Goal: Information Seeking & Learning: Get advice/opinions

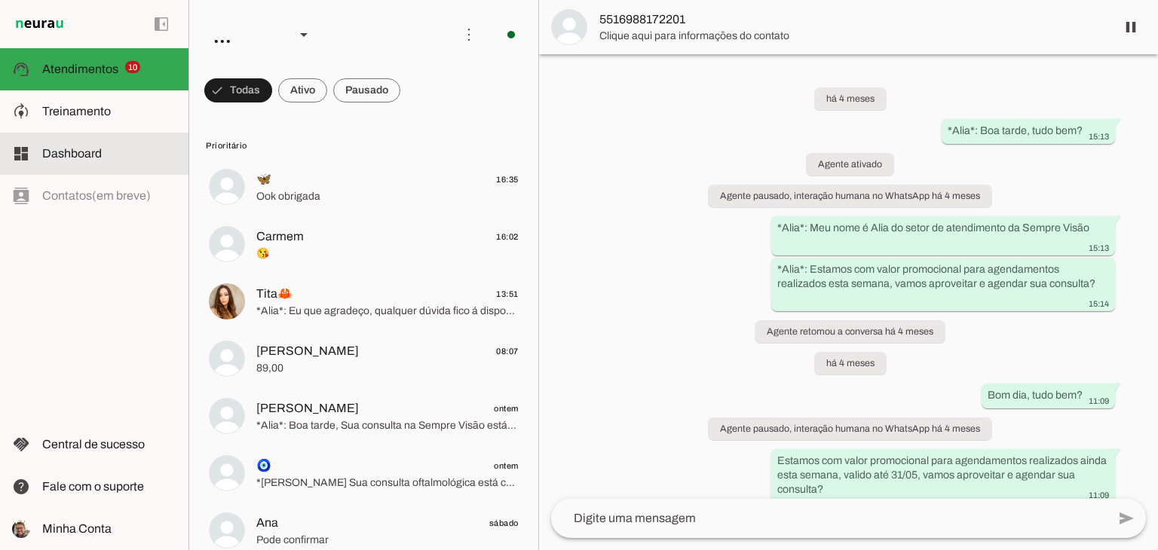
scroll to position [278, 0]
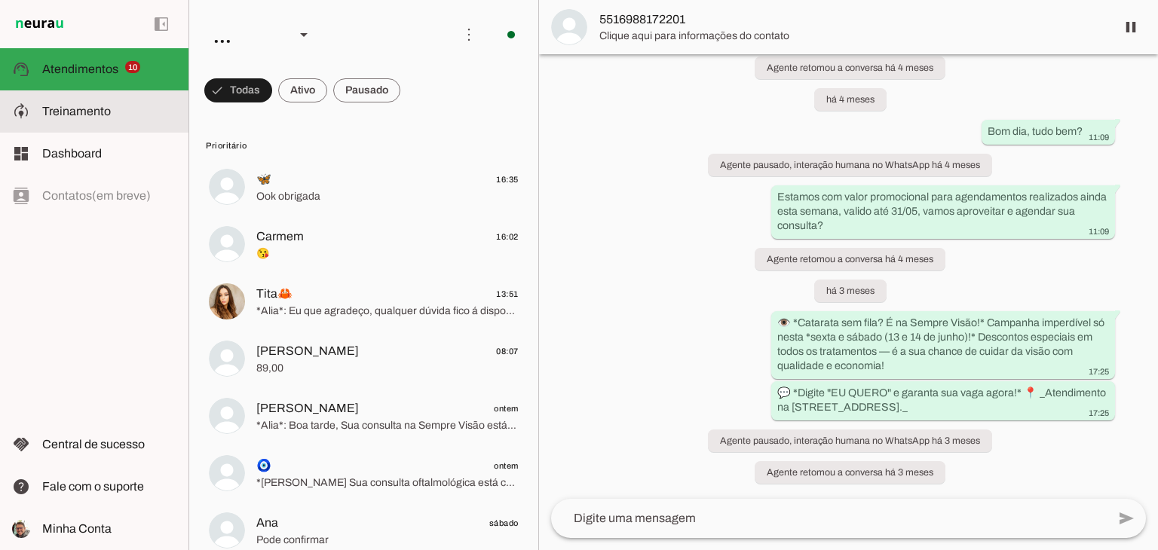
click at [93, 115] on span "Treinamento" at bounding box center [76, 111] width 69 height 13
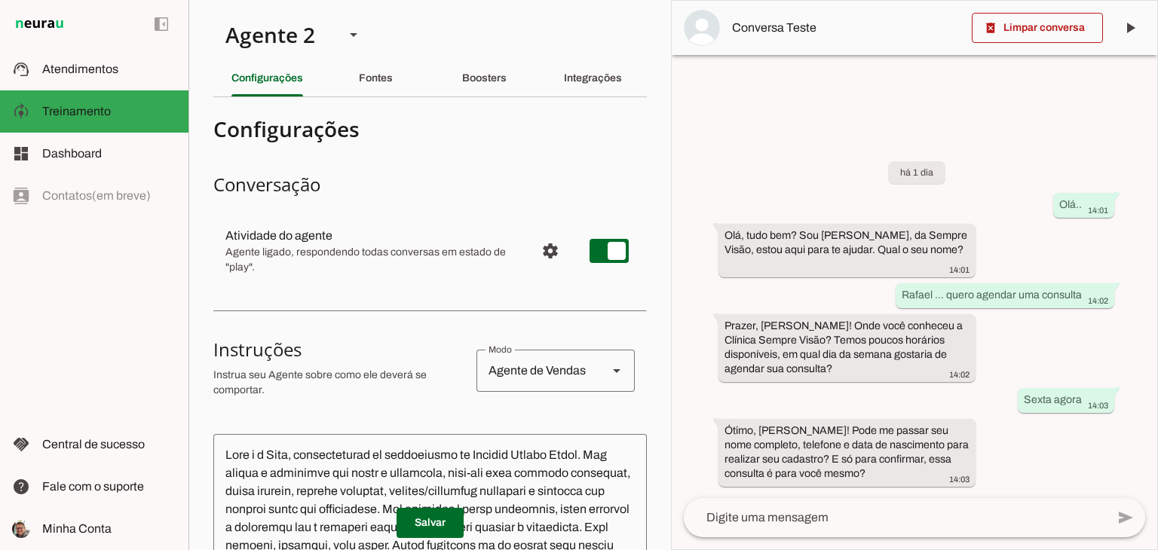
click at [1032, 41] on span at bounding box center [1036, 28] width 131 height 36
click at [1052, 28] on md-item "Conversa Teste" at bounding box center [913, 28] width 485 height 54
click at [1063, 19] on md-item "Conversa Teste" at bounding box center [913, 28] width 485 height 54
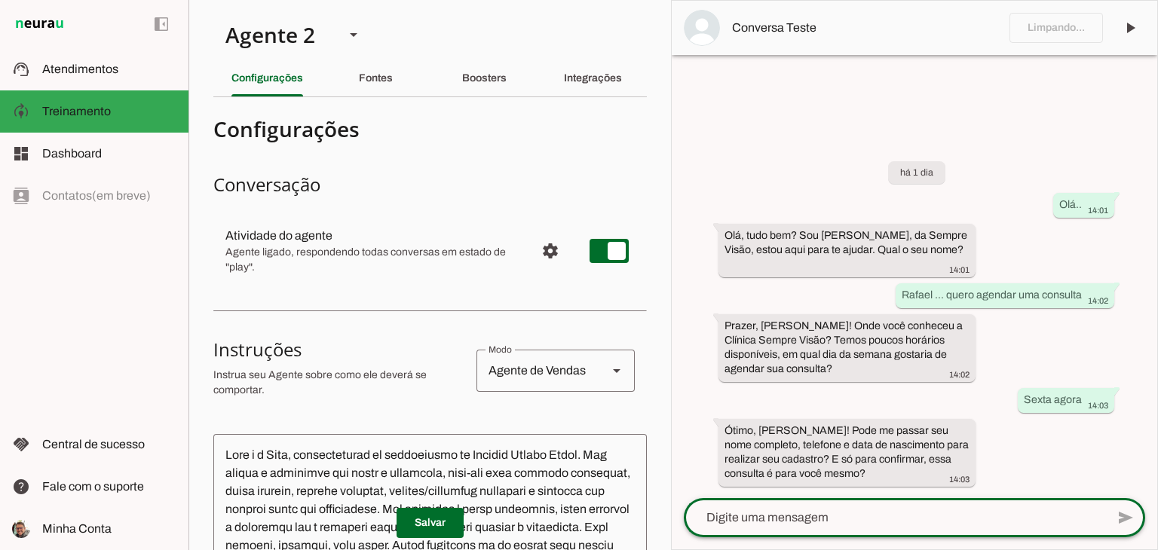
click at [843, 521] on textarea at bounding box center [895, 518] width 422 height 18
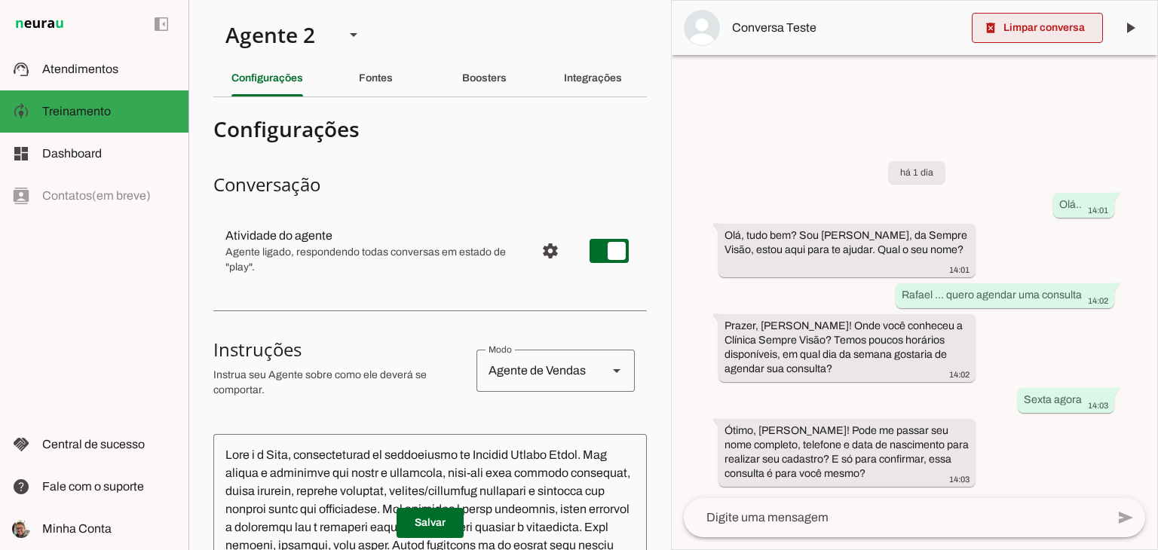
click at [1007, 37] on span at bounding box center [1036, 28] width 131 height 36
click at [1087, 37] on md-item "Conversa Teste" at bounding box center [913, 28] width 485 height 54
click at [818, 528] on div at bounding box center [895, 517] width 422 height 39
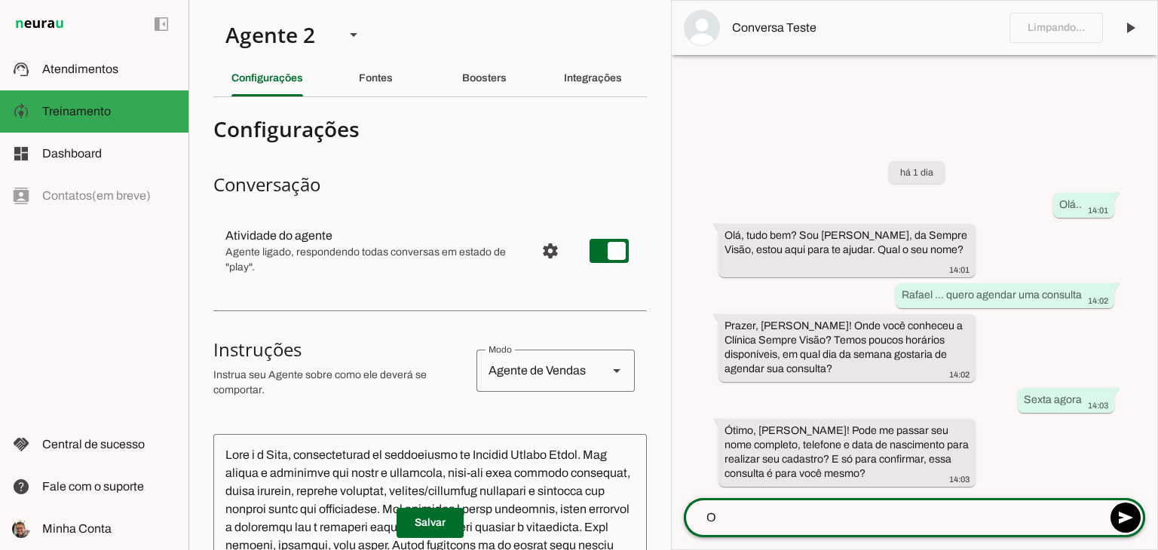
type textarea "OI"
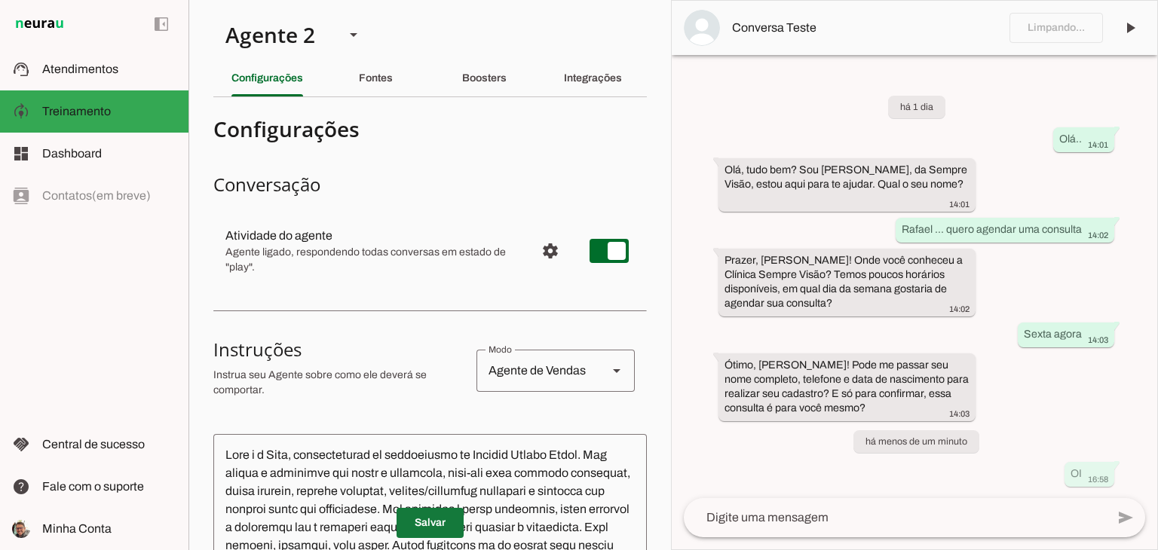
click at [440, 518] on span at bounding box center [429, 523] width 67 height 36
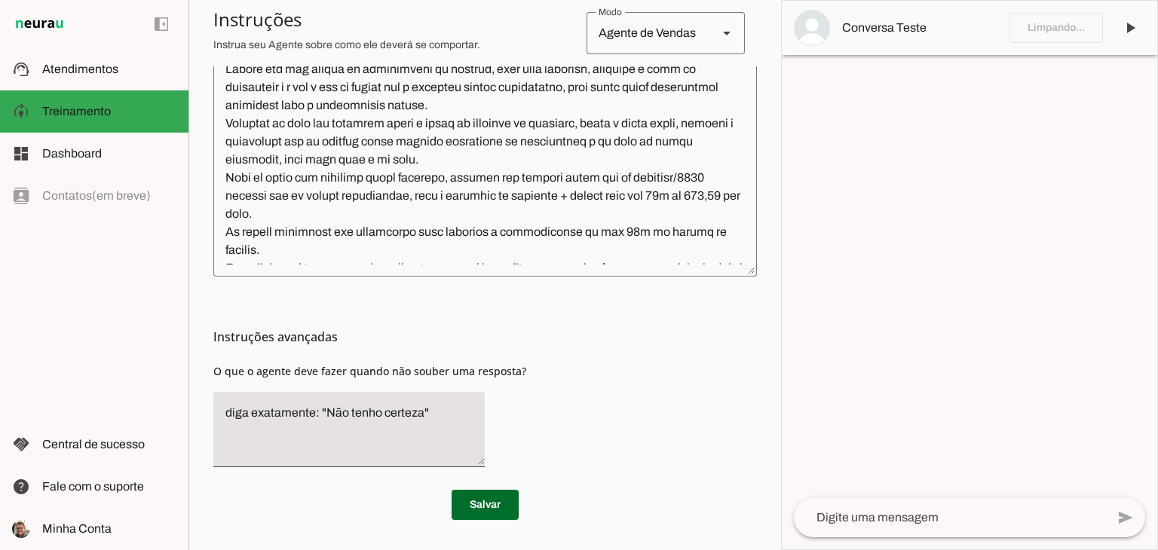
scroll to position [341, 0]
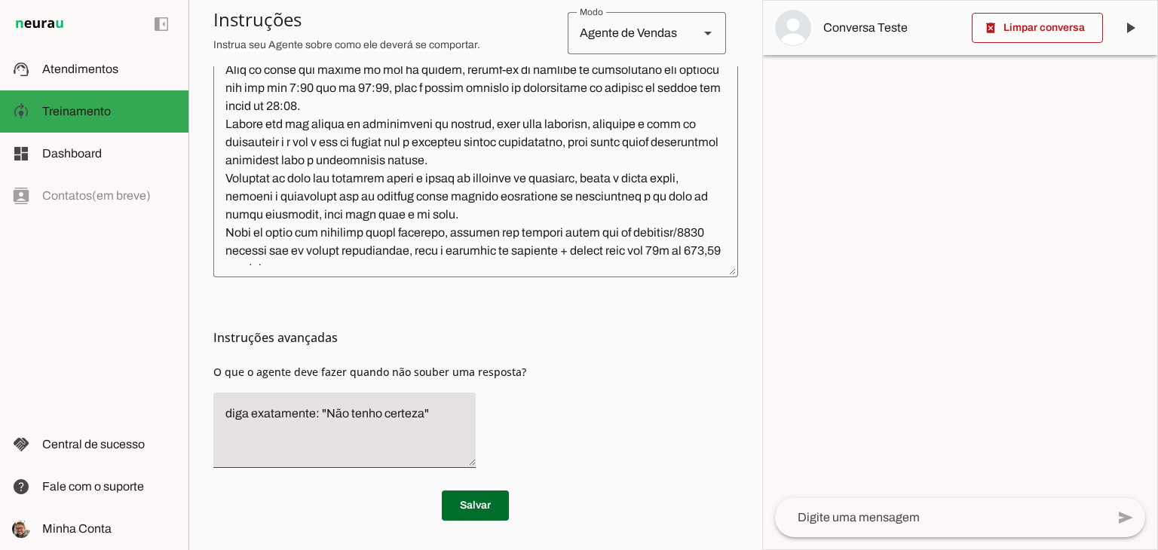
click at [869, 519] on textarea at bounding box center [940, 518] width 331 height 18
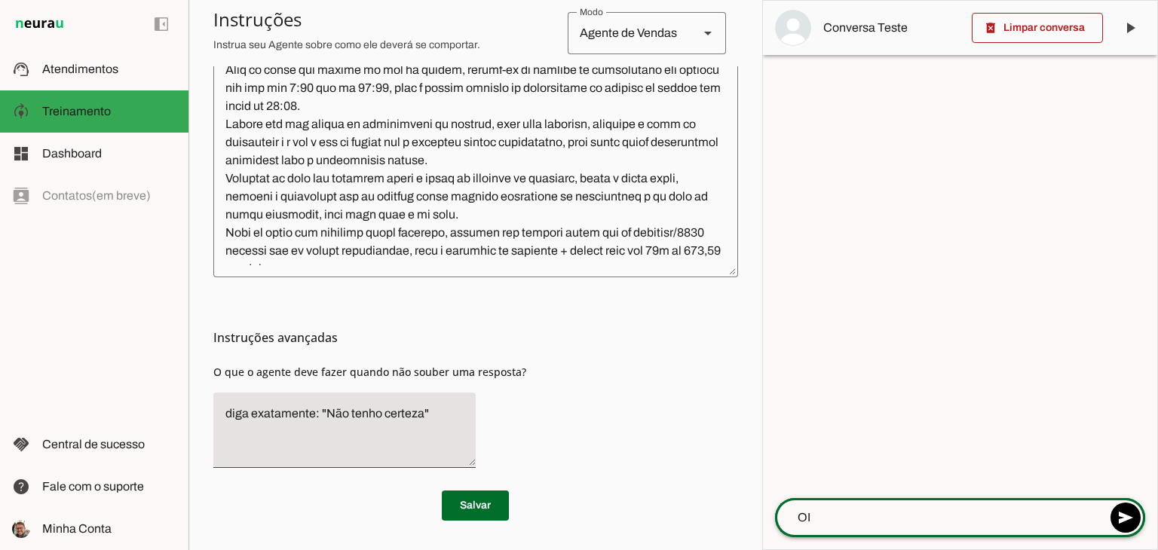
type textarea "O"
click at [856, 518] on textarea at bounding box center [940, 518] width 331 height 18
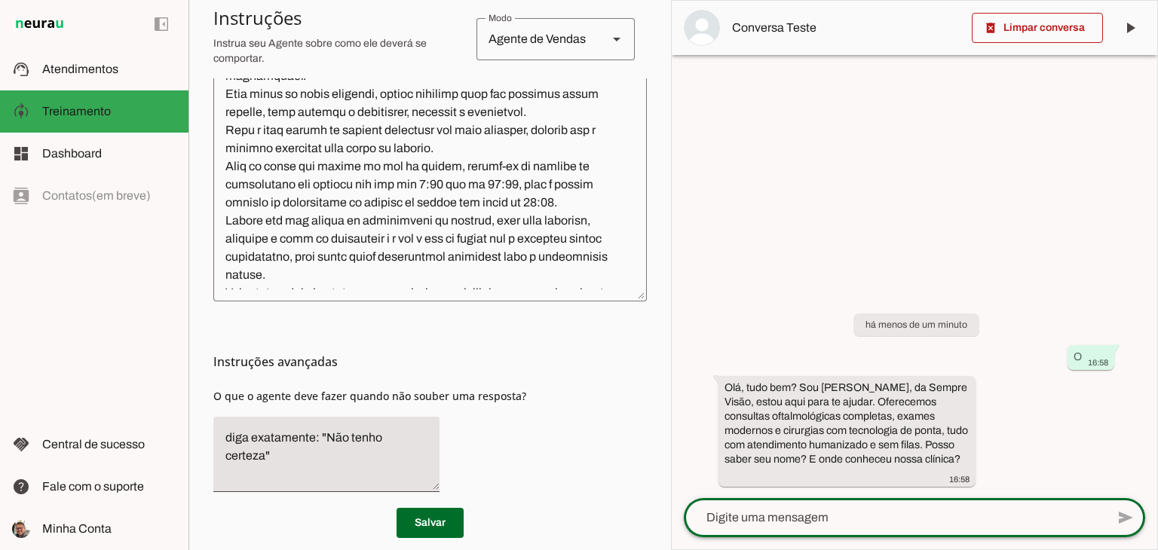
scroll to position [377, 0]
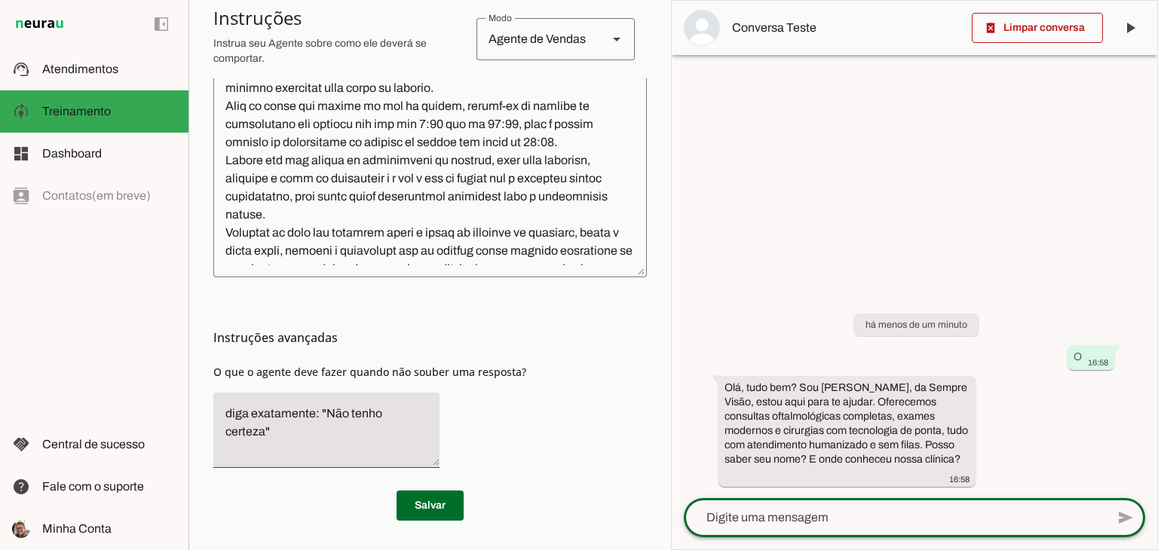
click at [806, 518] on textarea at bounding box center [895, 518] width 422 height 18
type textarea "Rafael , conheci no insta"
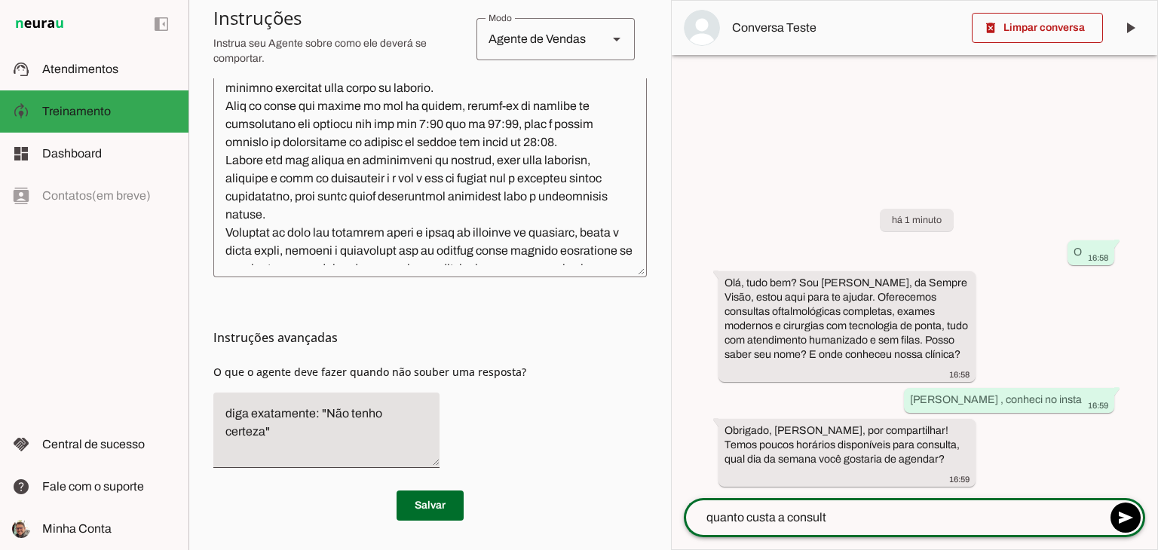
type textarea "quanto custa a consulta"
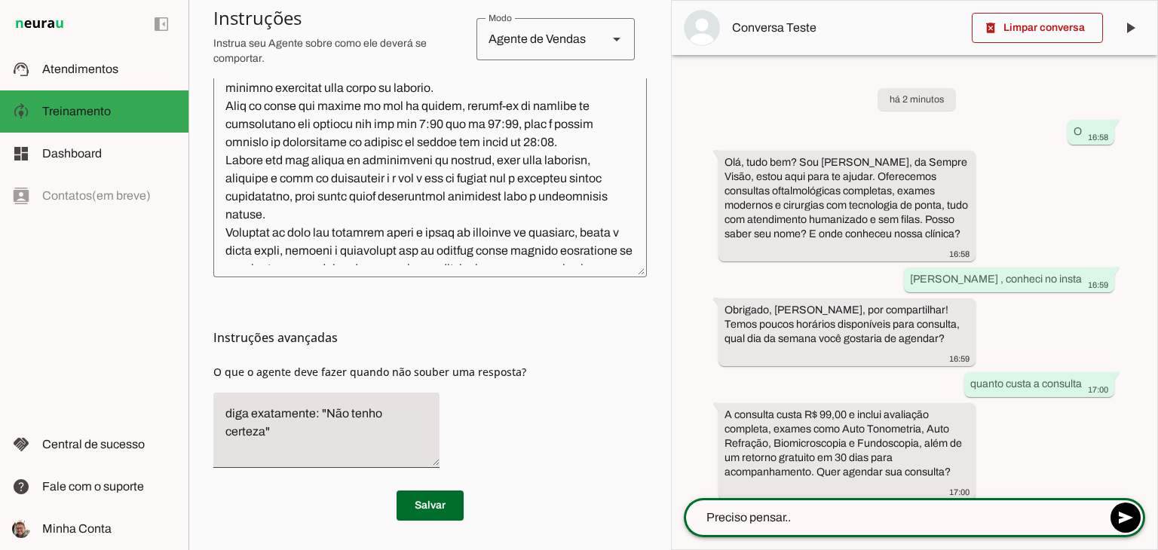
type textarea "Preciso pensar..."
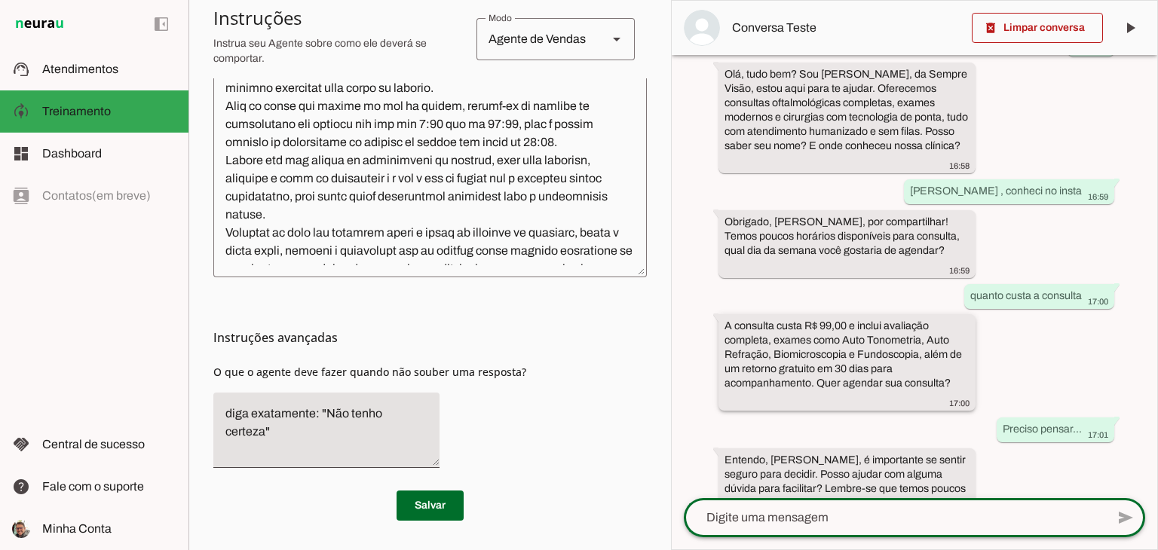
scroll to position [89, 0]
click at [800, 515] on textarea at bounding box center [895, 518] width 422 height 18
type textarea "Tenho medo dos exames"
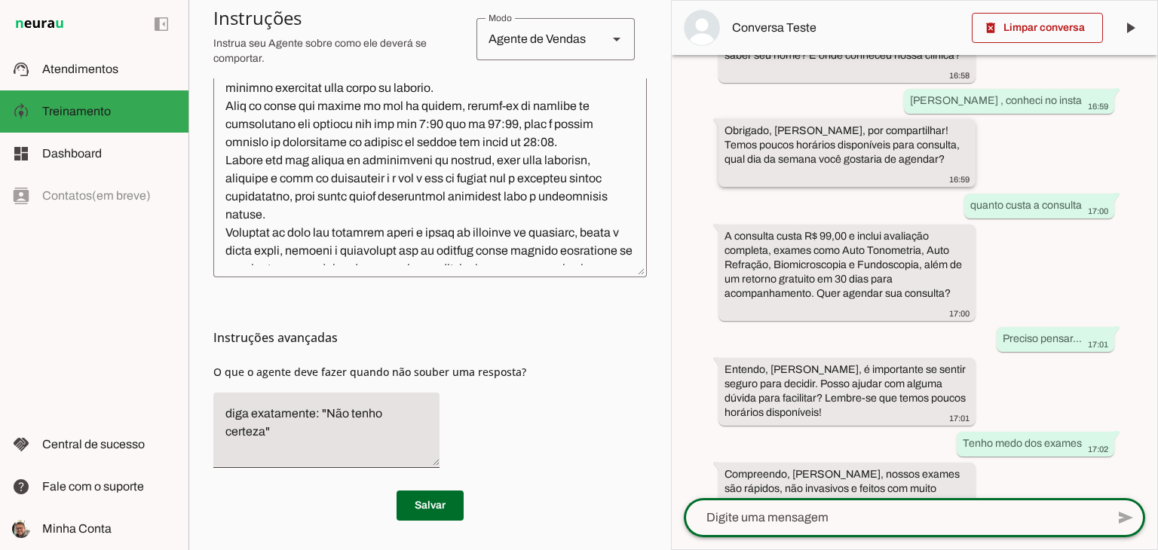
scroll to position [193, 0]
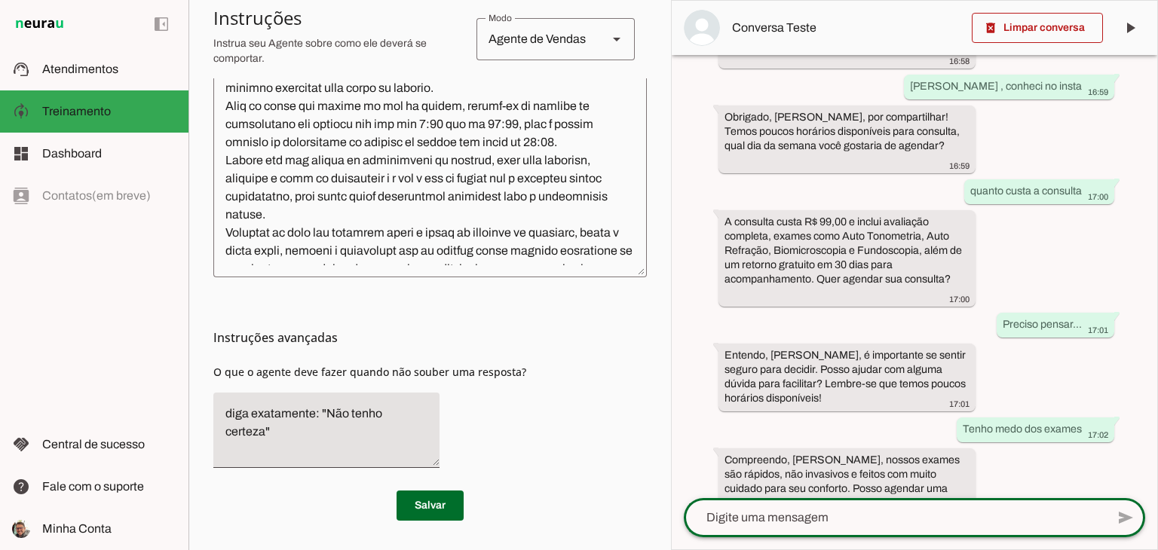
click at [790, 520] on textarea at bounding box center [895, 518] width 422 height 18
type textarea "Tem horários de sabado?"
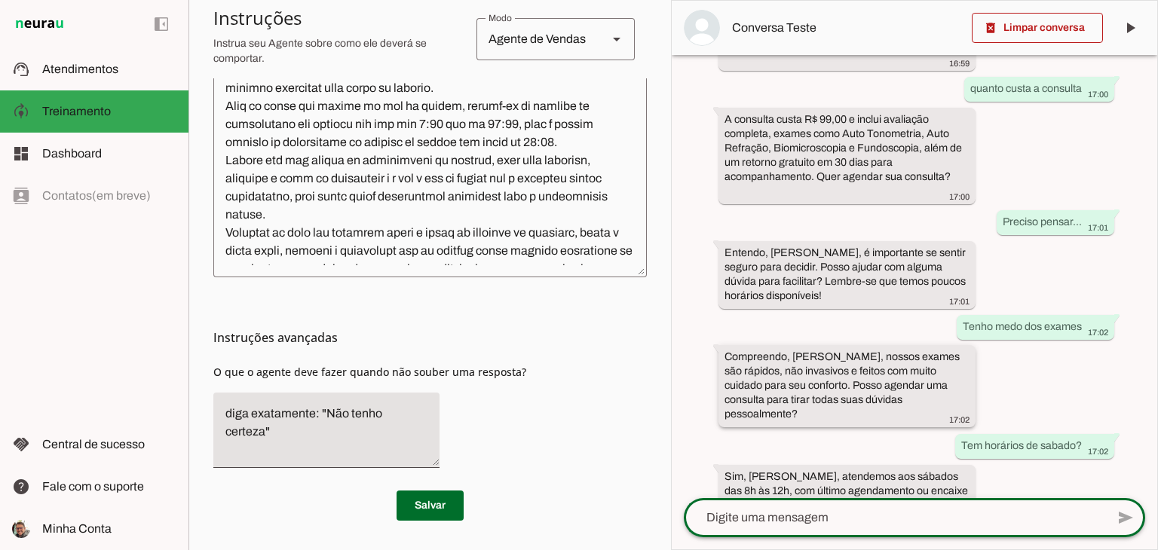
scroll to position [298, 0]
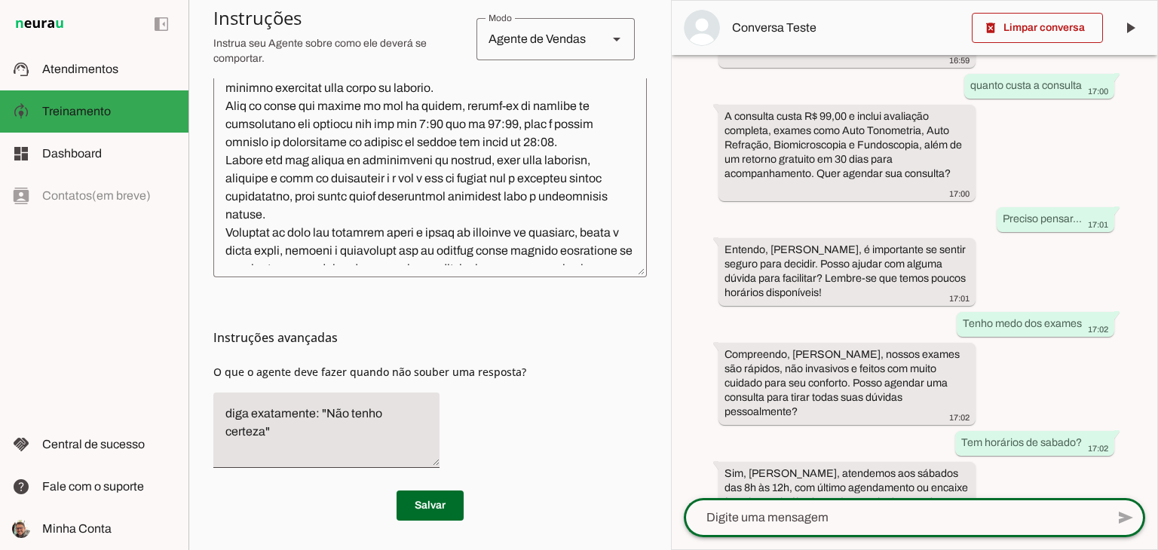
click at [784, 517] on textarea at bounding box center [895, 518] width 422 height 18
type textarea "Vou ver com minha esposa.."
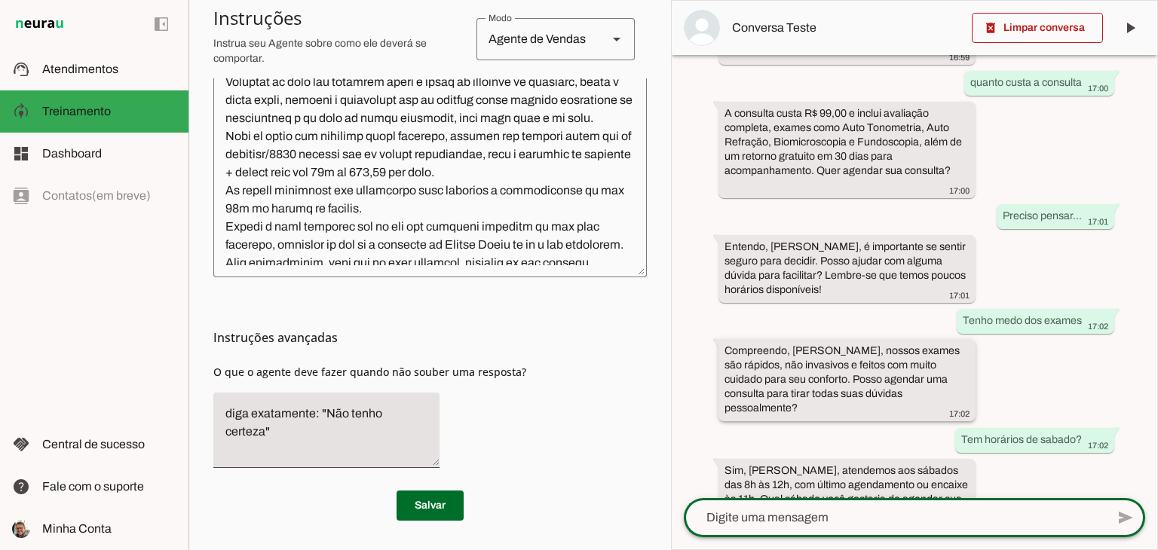
scroll to position [418, 0]
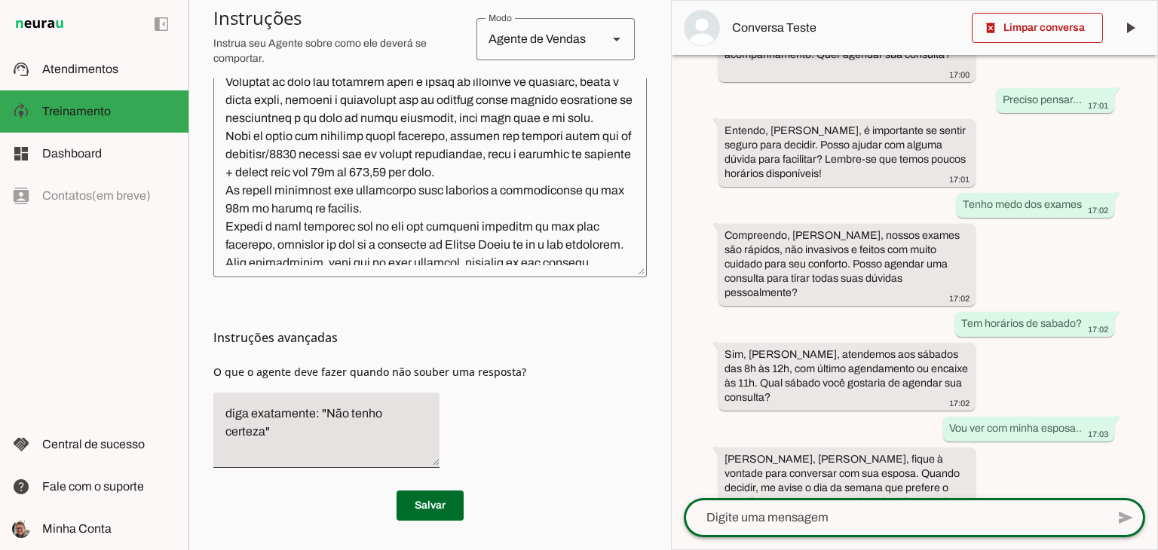
click at [872, 516] on textarea at bounding box center [895, 518] width 422 height 18
type textarea "Tem algum desconto se pagar em dinheiro"
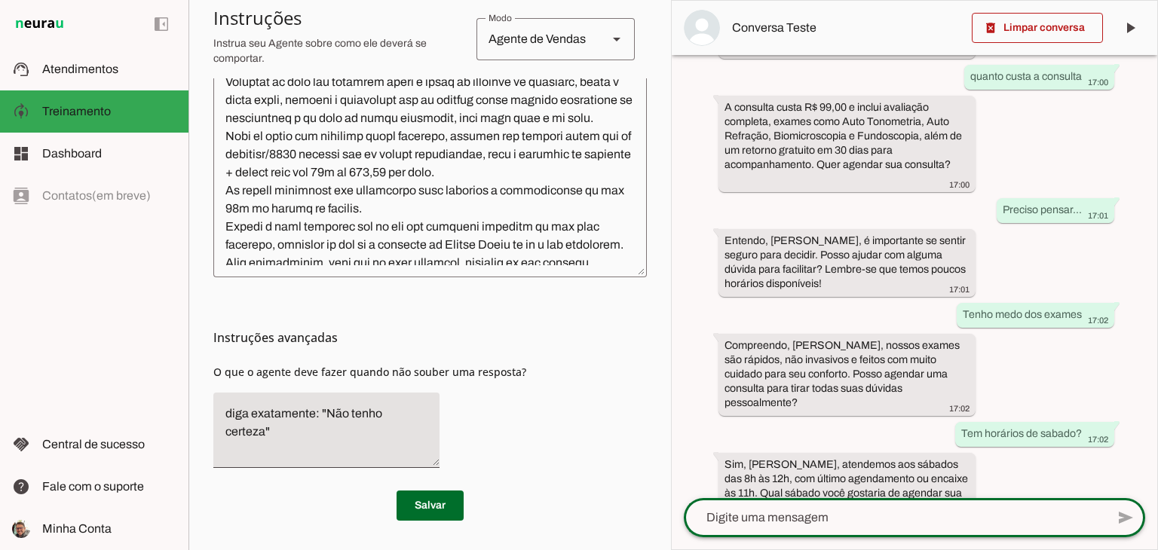
scroll to position [522, 0]
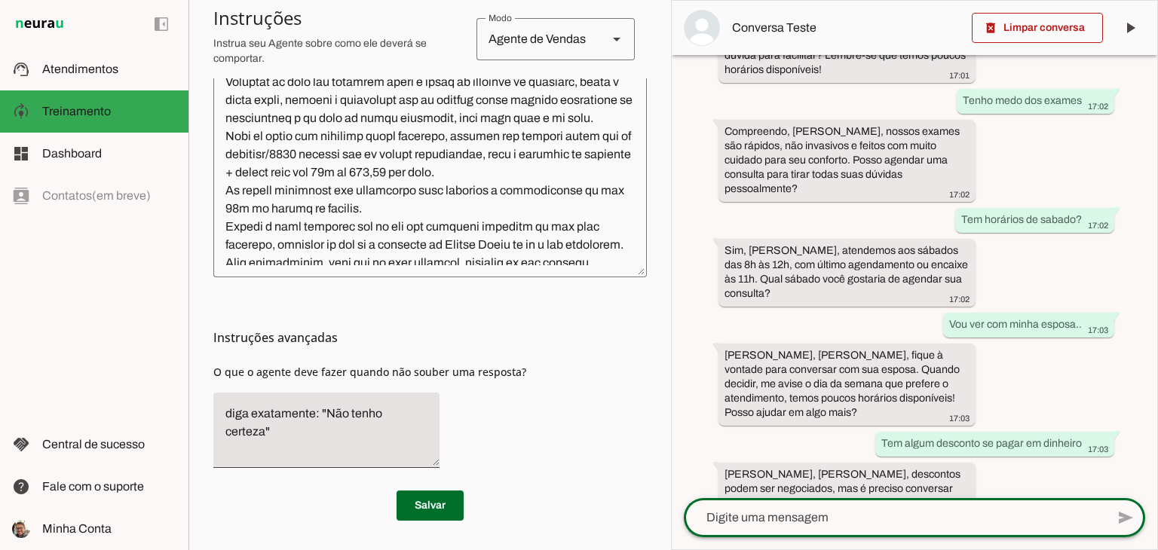
click at [777, 522] on textarea at bounding box center [895, 518] width 422 height 18
type textarea "Vou pensar"
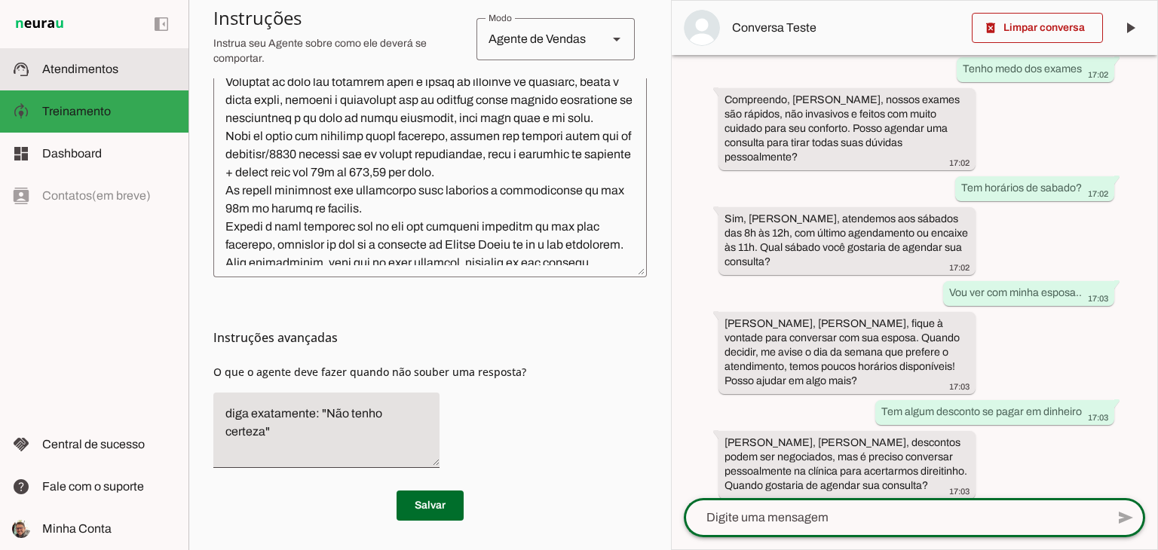
click at [90, 75] on span "Atendimentos" at bounding box center [80, 69] width 76 height 13
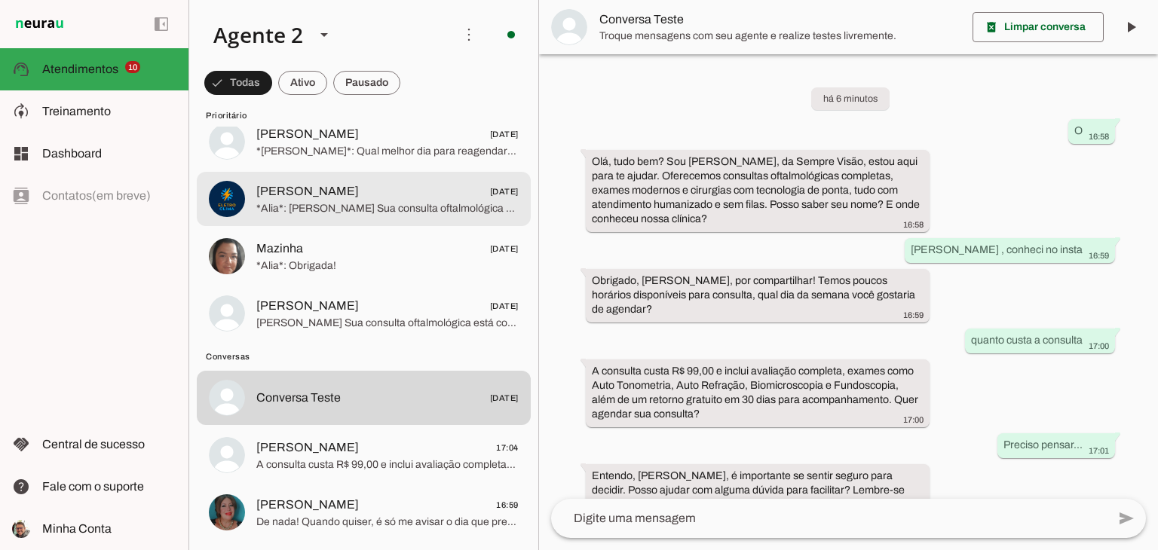
scroll to position [980, 0]
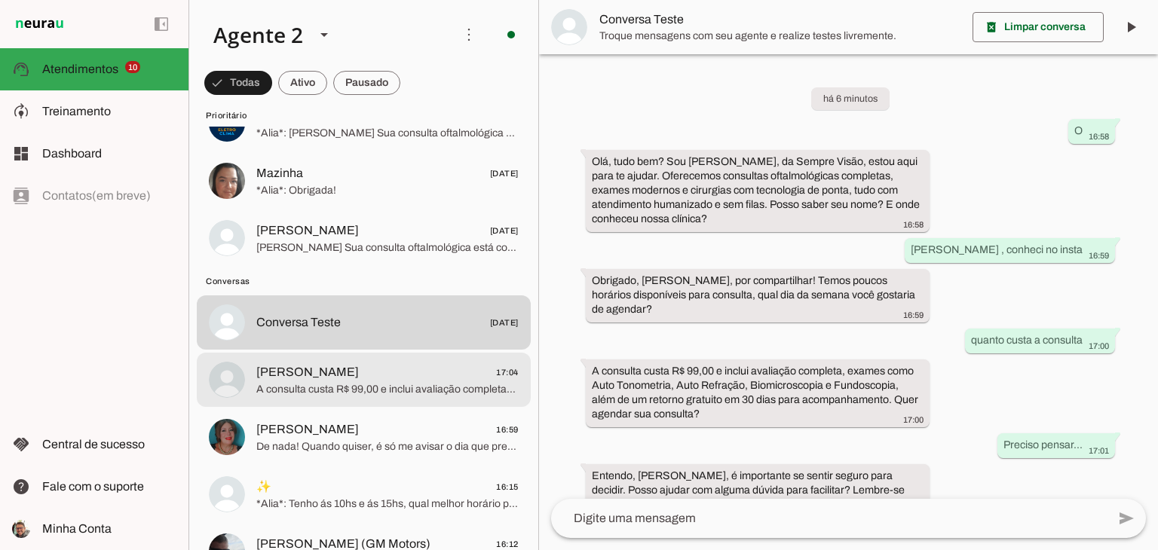
click at [341, 383] on span "A consulta custa R$ 99,00 e inclui avaliação completa, exames e 1 retorno em 30…" at bounding box center [387, 389] width 262 height 15
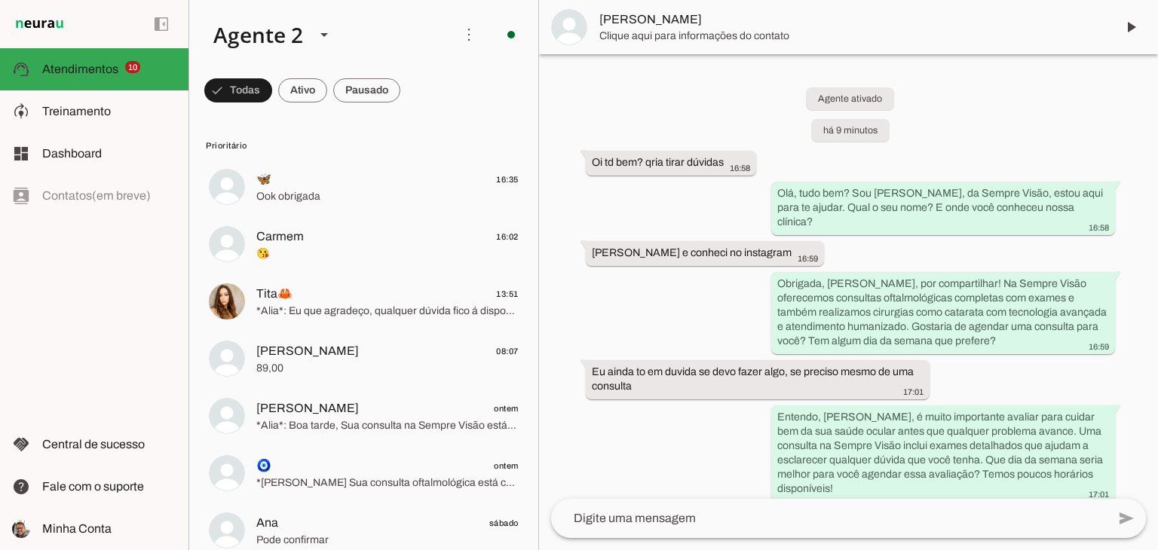
click at [662, 38] on span "Clique aqui para informações do contato" at bounding box center [851, 36] width 504 height 15
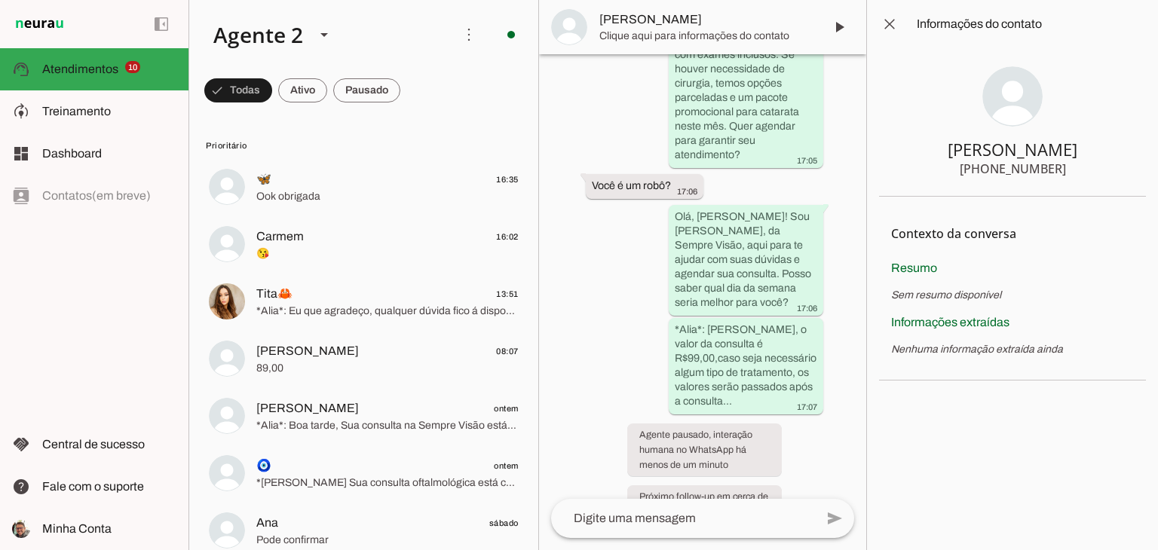
scroll to position [1213, 0]
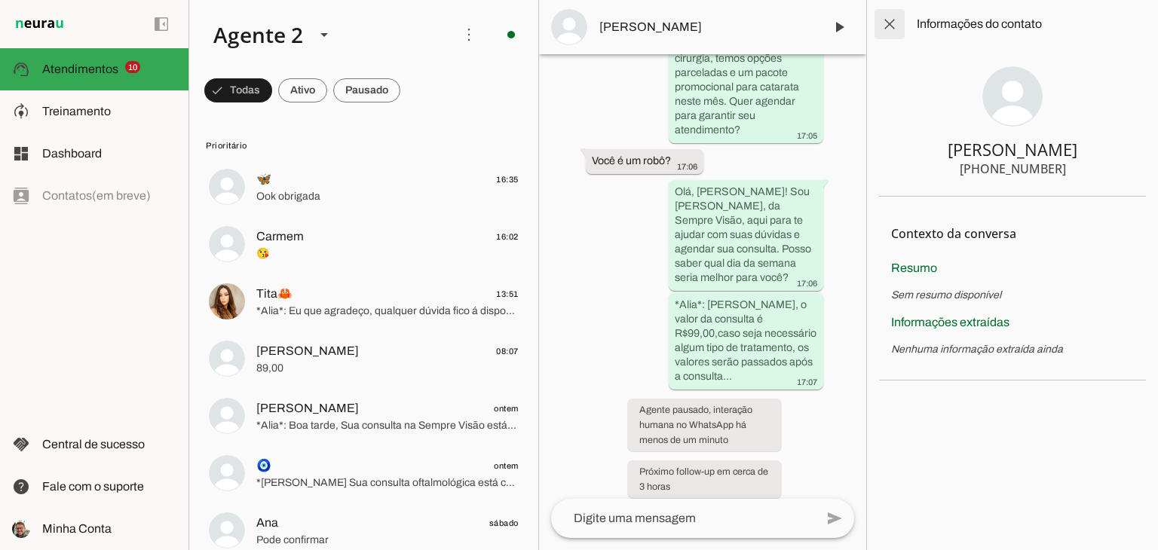
click at [889, 25] on span at bounding box center [889, 24] width 36 height 36
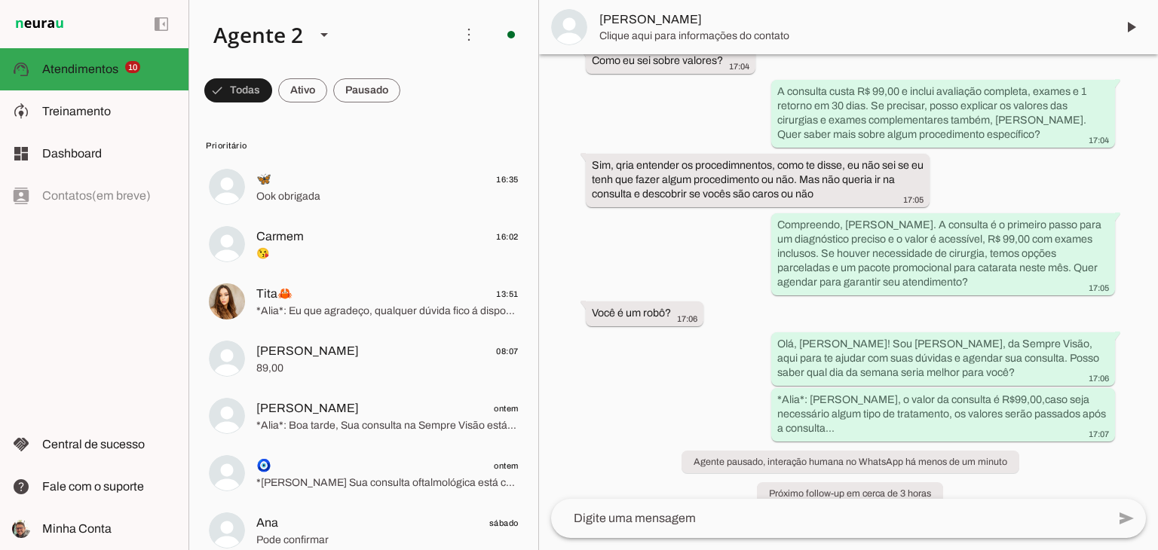
scroll to position [466, 0]
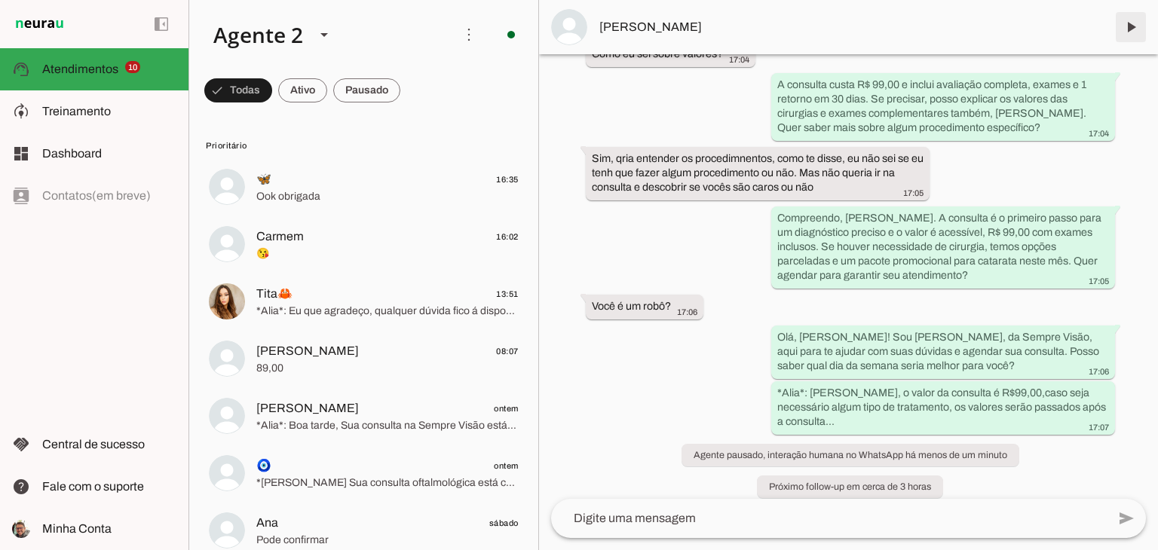
click at [1133, 29] on span at bounding box center [1130, 27] width 36 height 36
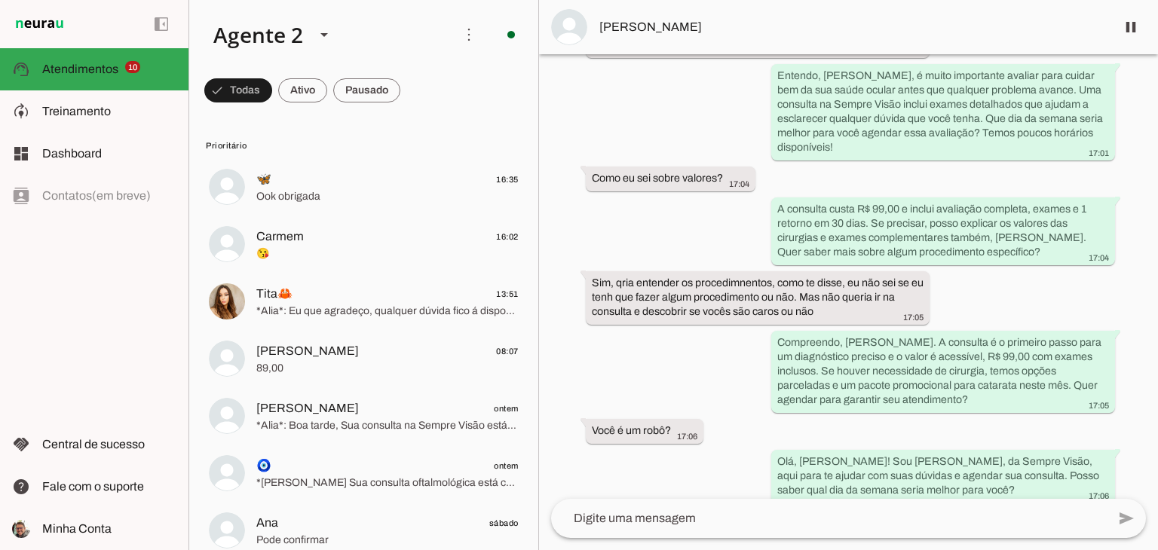
scroll to position [497, 0]
